Goal: Task Accomplishment & Management: Complete application form

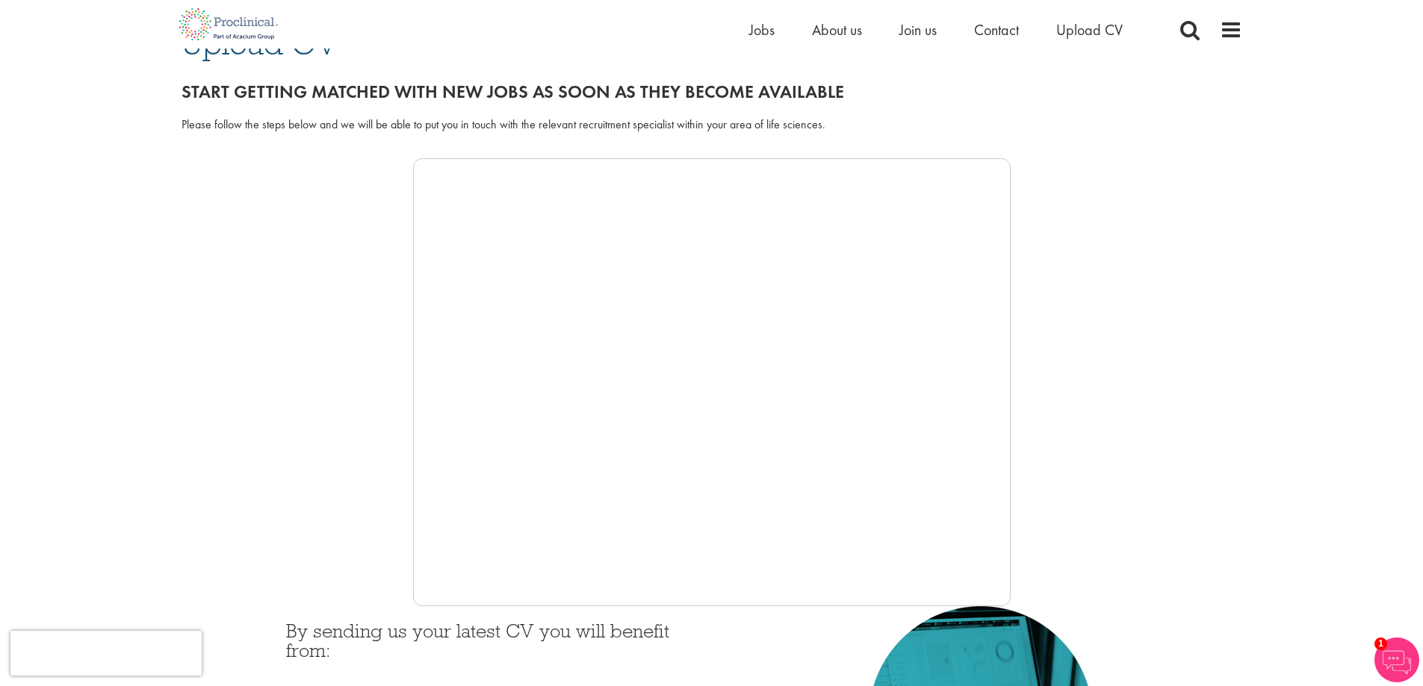
scroll to position [149, 0]
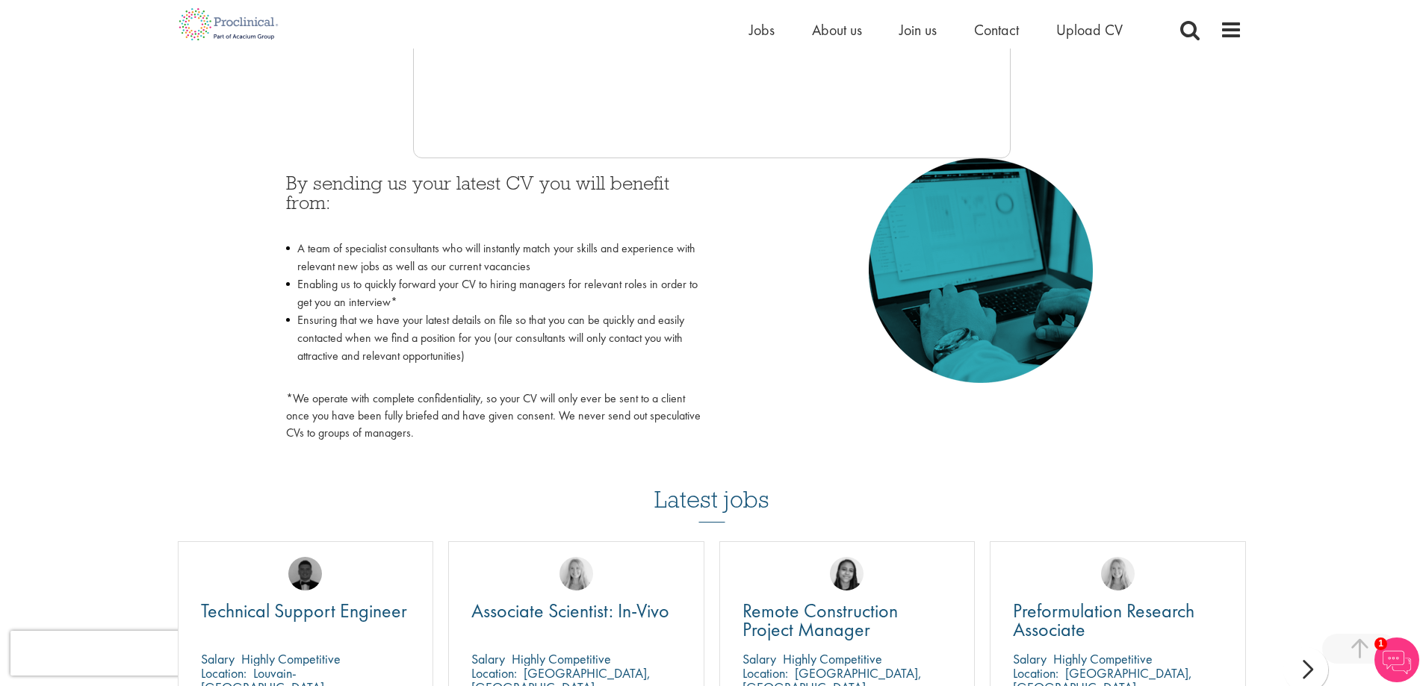
scroll to position [598, 0]
click at [190, 449] on div "Latest jobs Technical Support Engineer Salary Highly Competitive Location: Louv…" at bounding box center [711, 629] width 1083 height 363
click at [462, 398] on p "*We operate with complete confidentiality, so your CV will only ever be sent to…" at bounding box center [493, 415] width 415 height 52
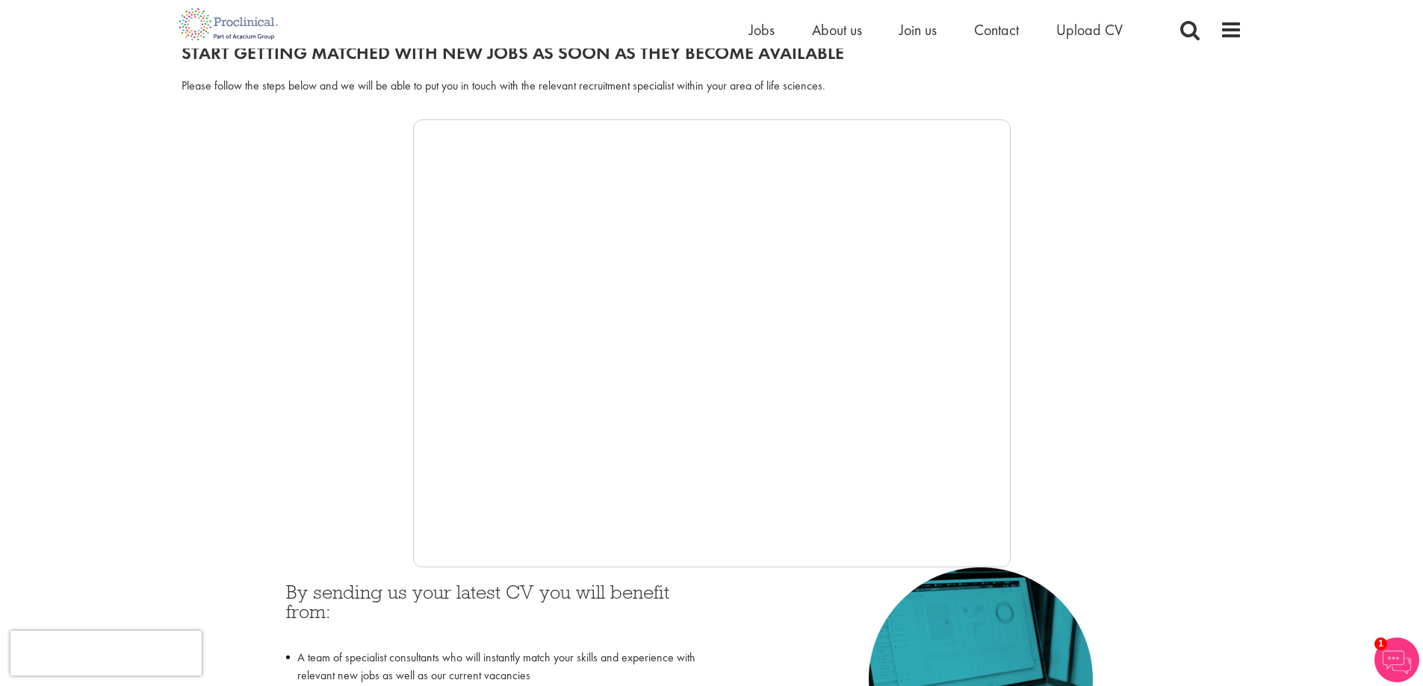
scroll to position [149, 0]
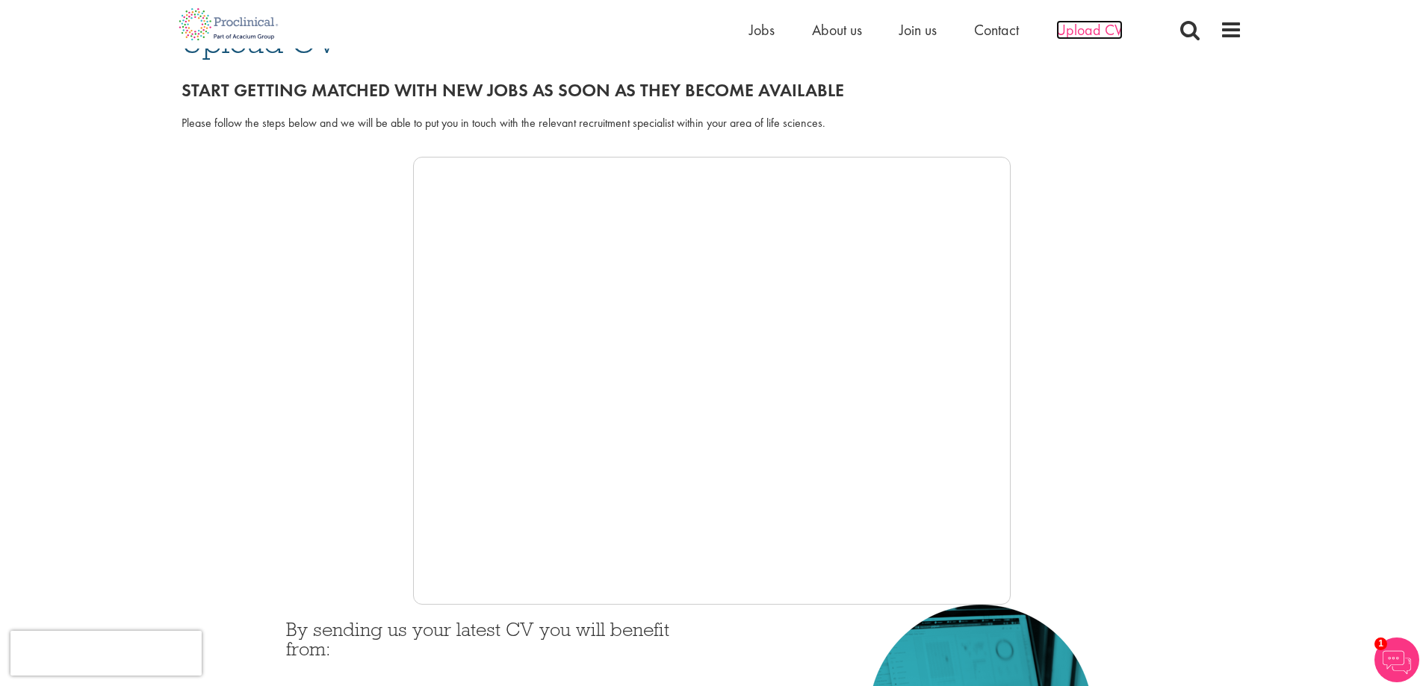
click at [1093, 24] on span "Upload CV" at bounding box center [1089, 29] width 66 height 19
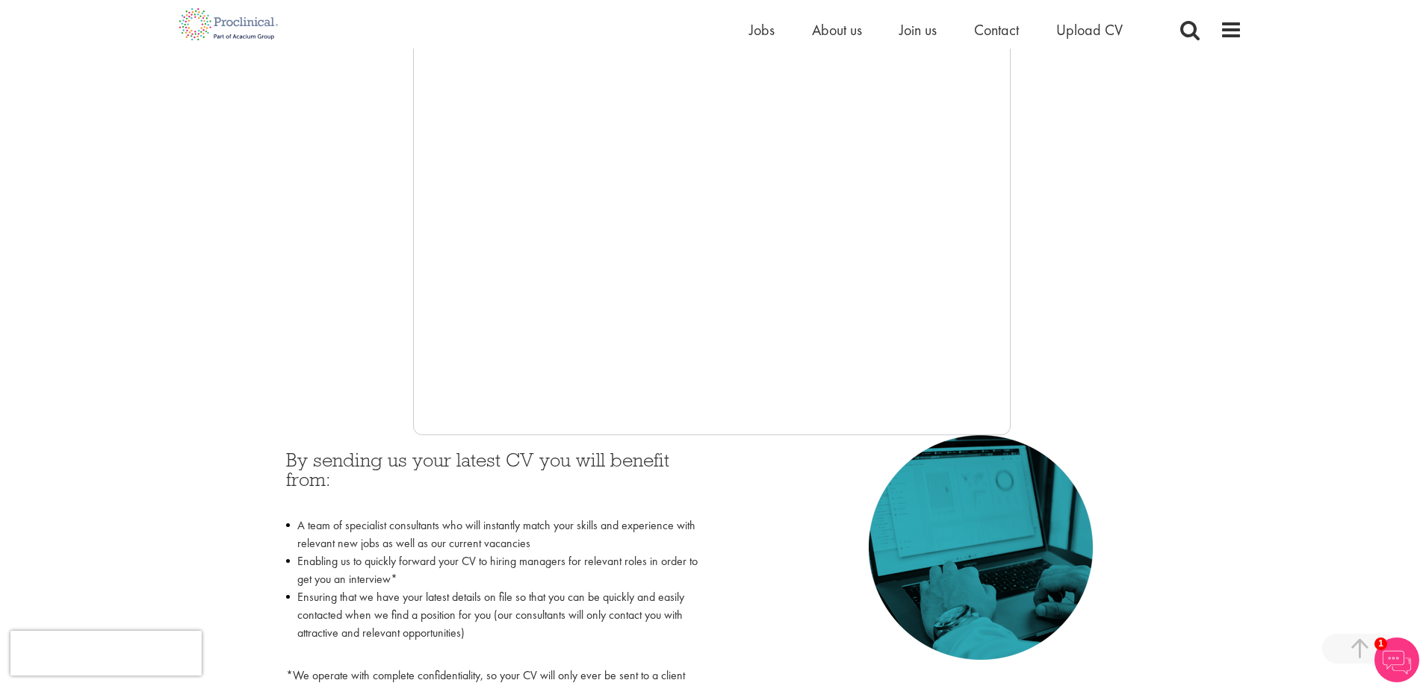
scroll to position [598, 0]
